Goal: Task Accomplishment & Management: Manage account settings

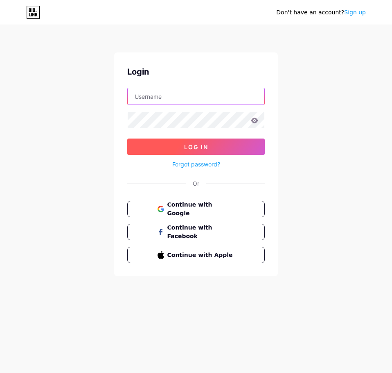
type input "[EMAIL_ADDRESS][DOMAIN_NAME]"
click at [197, 141] on button "Log In" at bounding box center [196, 146] width 138 height 16
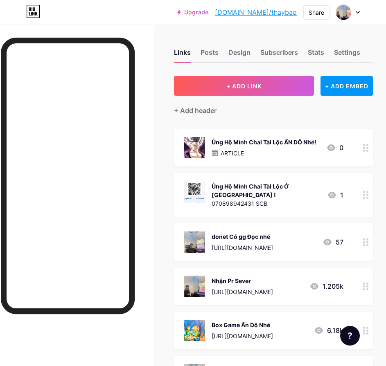
click at [251, 291] on div "[URL][DOMAIN_NAME]" at bounding box center [242, 292] width 61 height 9
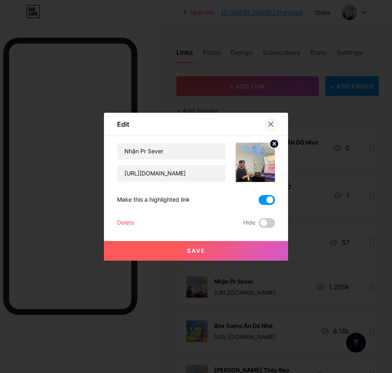
click at [269, 124] on icon at bounding box center [271, 124] width 7 height 7
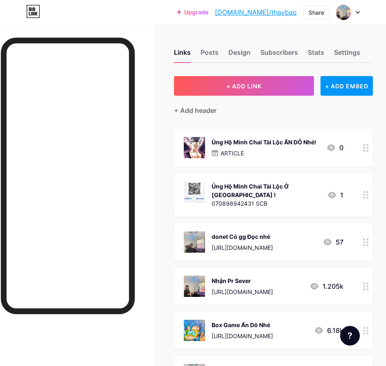
click at [258, 251] on div "[URL][DOMAIN_NAME]" at bounding box center [242, 248] width 61 height 9
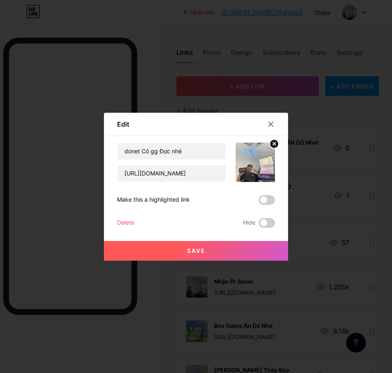
drag, startPoint x: 274, startPoint y: 127, endPoint x: 274, endPoint y: 171, distance: 44.6
click at [274, 126] on icon at bounding box center [271, 124] width 7 height 7
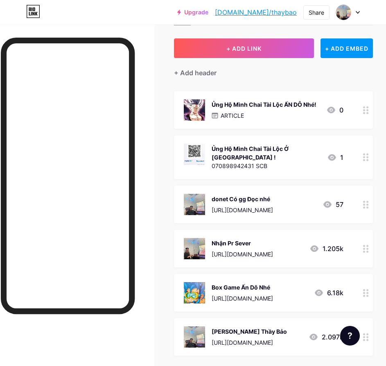
scroll to position [41, 0]
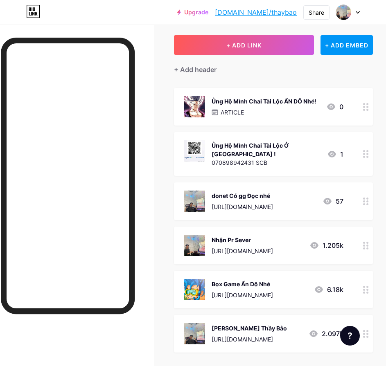
click at [253, 290] on div "Box Game Ấn Dô Nhé [URL][DOMAIN_NAME]" at bounding box center [242, 289] width 61 height 21
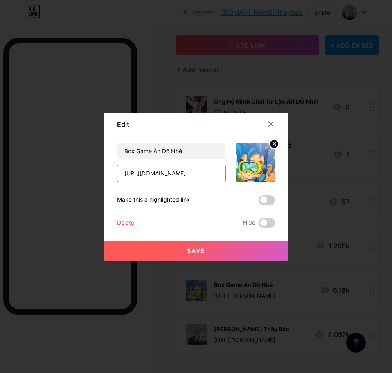
drag, startPoint x: 212, startPoint y: 171, endPoint x: -63, endPoint y: 185, distance: 275.9
click at [0, 185] on html "Upgrade [DOMAIN_NAME]/thayba... [DOMAIN_NAME]/thaybao Share Switch accounts Thầ…" at bounding box center [196, 216] width 392 height 514
paste input "sdxvgw142"
type input "[URL][DOMAIN_NAME]"
click at [188, 242] on button "Save" at bounding box center [196, 251] width 184 height 20
